Goal: Navigation & Orientation: Find specific page/section

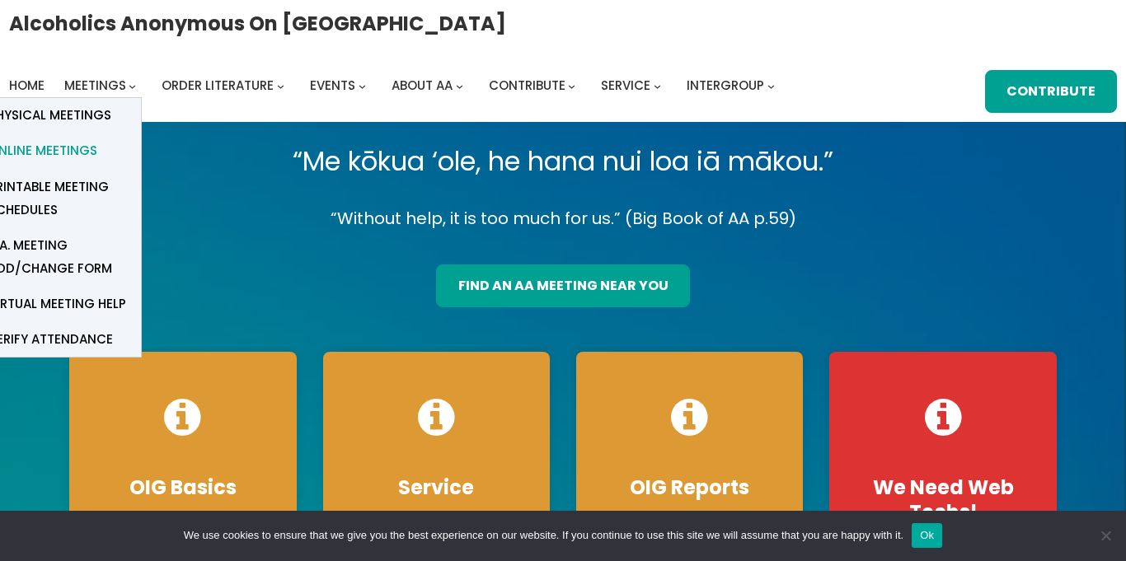
click at [35, 153] on span "Online Meetings" at bounding box center [42, 150] width 109 height 23
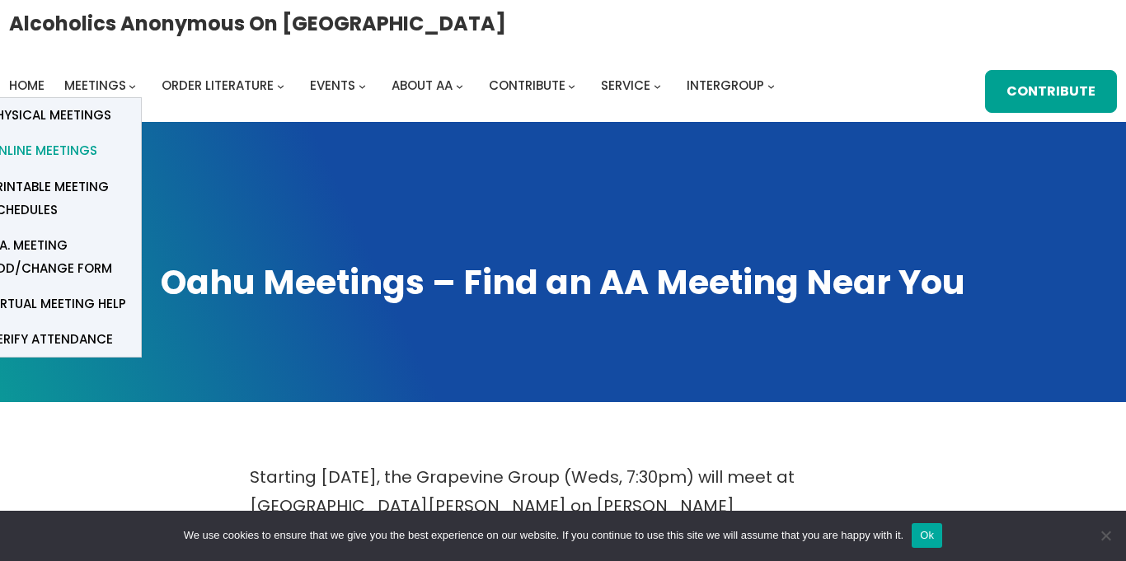
click at [55, 142] on span "Online Meetings" at bounding box center [42, 150] width 109 height 23
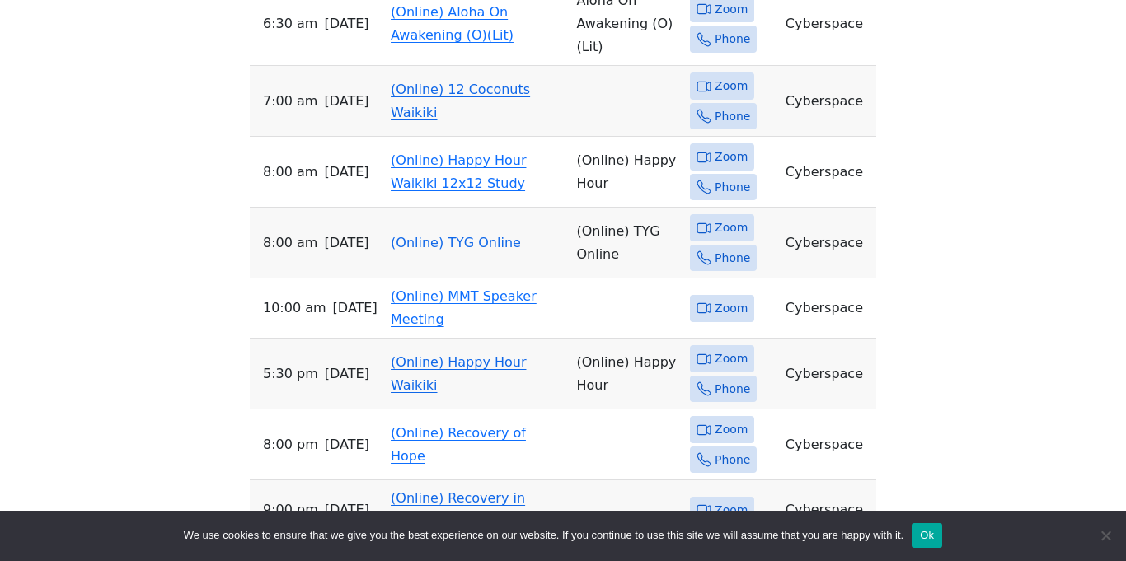
scroll to position [1814, 0]
